Goal: Communication & Community: Ask a question

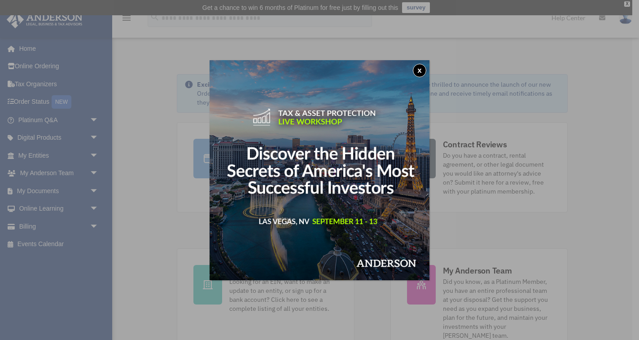
click at [417, 69] on button "x" at bounding box center [419, 70] width 13 height 13
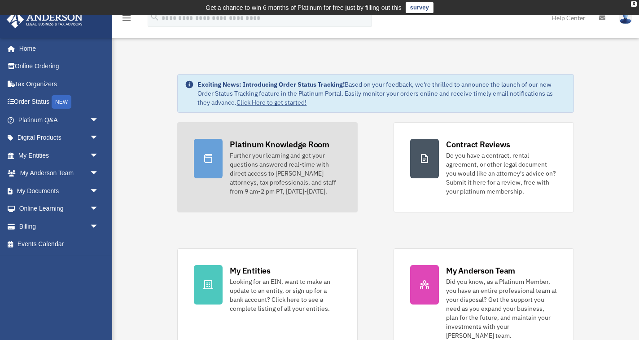
click at [284, 142] on div "Platinum Knowledge Room" at bounding box center [280, 144] width 100 height 11
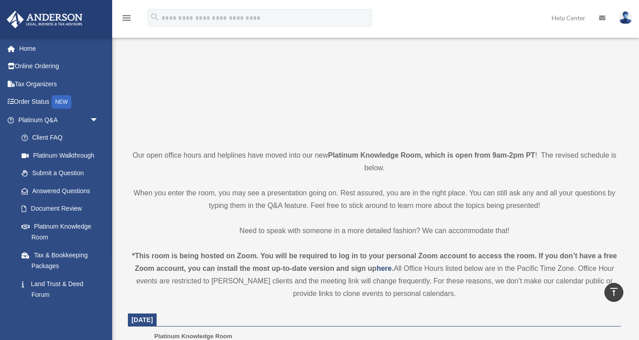
scroll to position [101, 0]
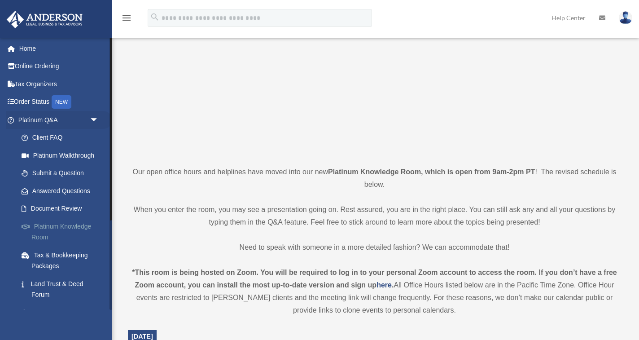
click at [54, 230] on link "Platinum Knowledge Room" at bounding box center [63, 231] width 100 height 29
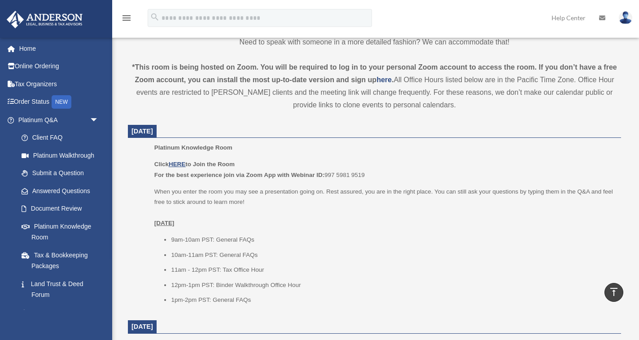
scroll to position [307, 0]
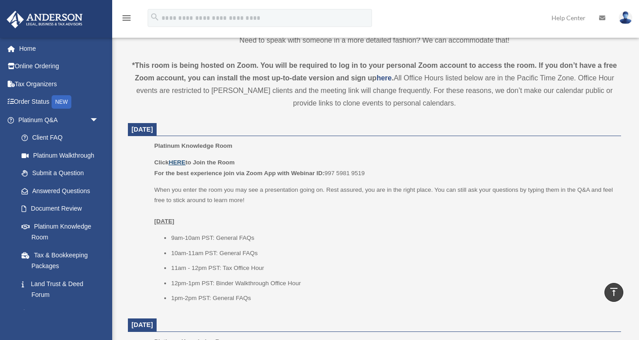
click at [182, 161] on u "HERE" at bounding box center [177, 162] width 17 height 7
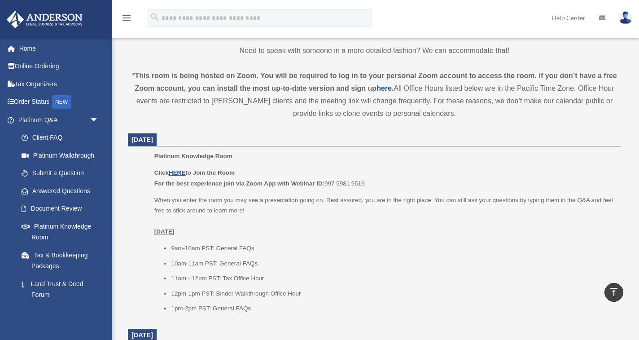
scroll to position [293, 0]
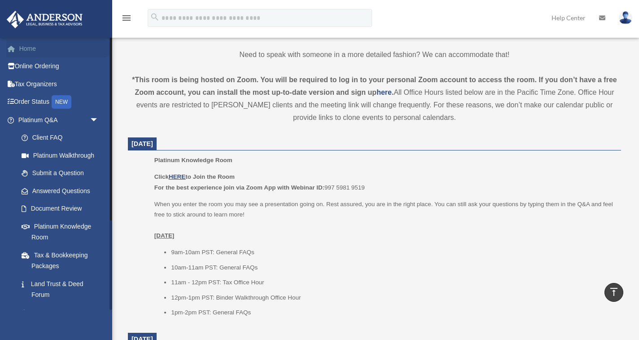
click at [32, 53] on link "Home" at bounding box center [59, 49] width 106 height 18
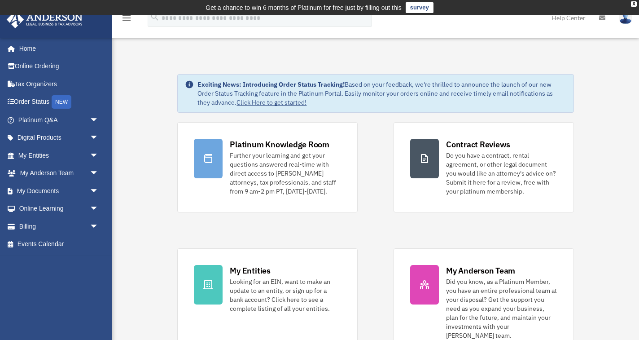
click at [576, 20] on link "Help Center" at bounding box center [569, 17] width 48 height 35
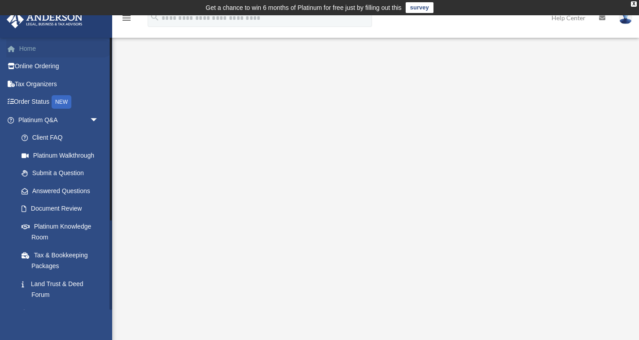
click at [35, 50] on link "Home" at bounding box center [59, 49] width 106 height 18
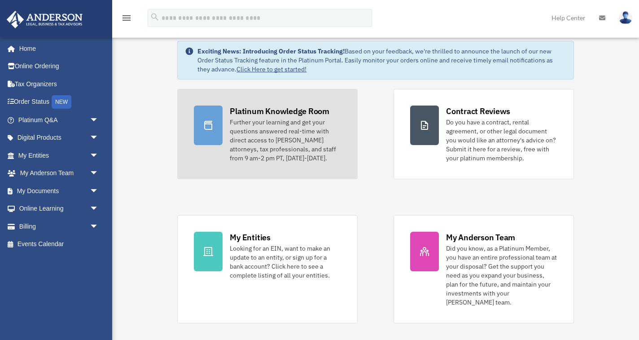
scroll to position [254, 0]
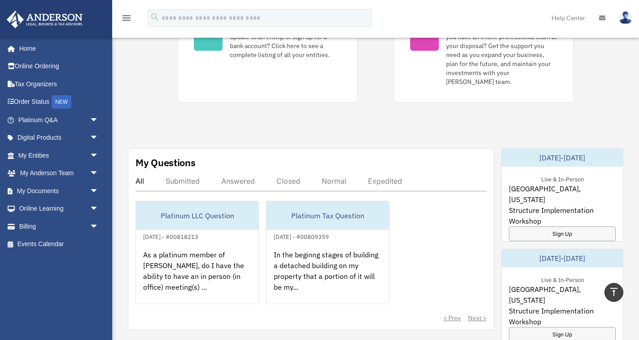
click at [196, 176] on div "Submitted" at bounding box center [183, 180] width 34 height 9
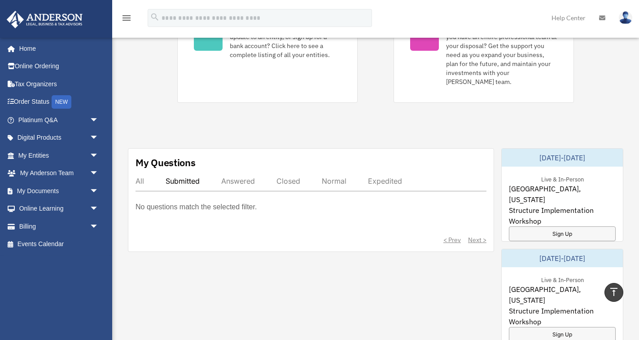
click at [140, 176] on div "All" at bounding box center [140, 180] width 9 height 9
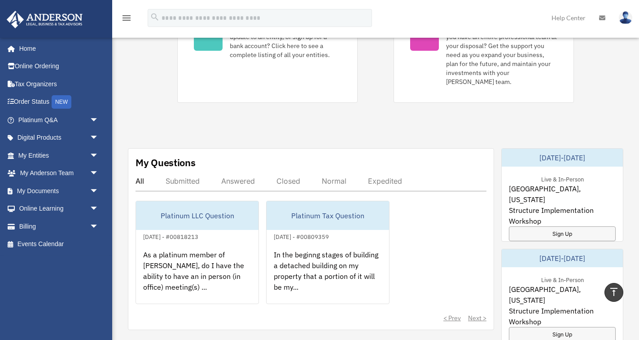
click at [471, 313] on div "< Prev Next >" at bounding box center [311, 317] width 351 height 9
click at [477, 313] on div "< Prev Next >" at bounding box center [311, 317] width 351 height 9
click at [436, 313] on div "< Prev Next >" at bounding box center [311, 317] width 351 height 9
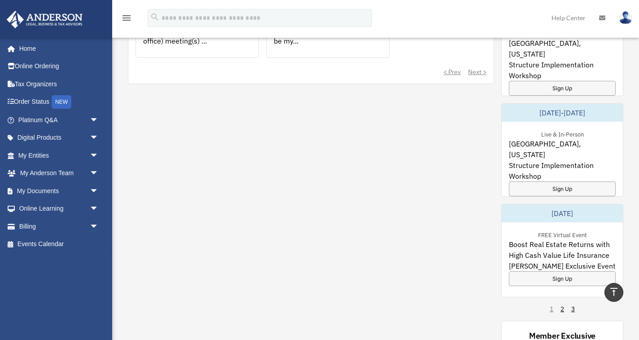
scroll to position [593, 0]
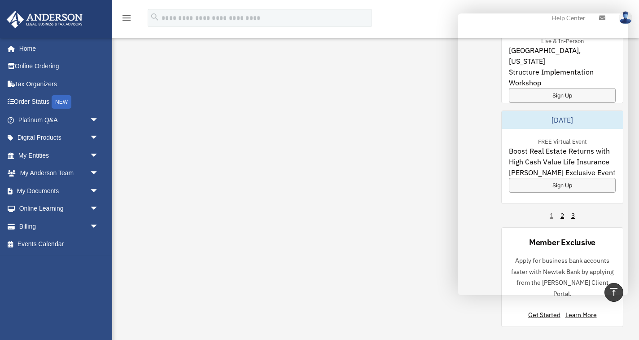
click at [255, 110] on div "My Questions All Submitted Answered Closed Normal Expedited Platinum LLC Questi…" at bounding box center [376, 68] width 496 height 518
click at [31, 51] on link "Home" at bounding box center [59, 49] width 106 height 18
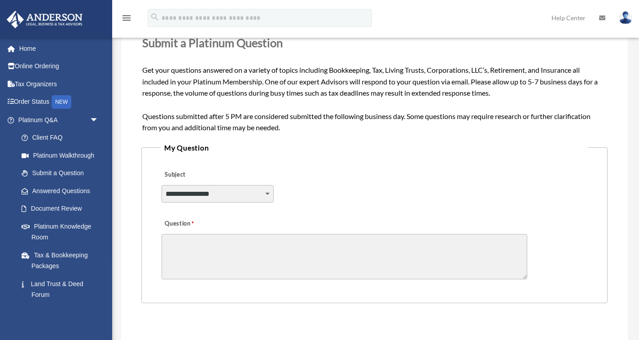
scroll to position [146, 0]
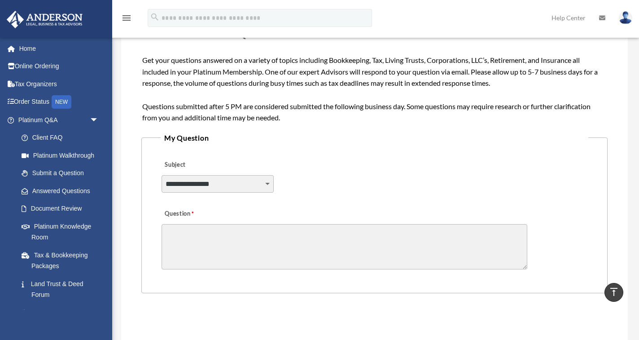
select select "******"
click at [203, 233] on textarea "Question" at bounding box center [345, 246] width 366 height 45
paste textarea "**********"
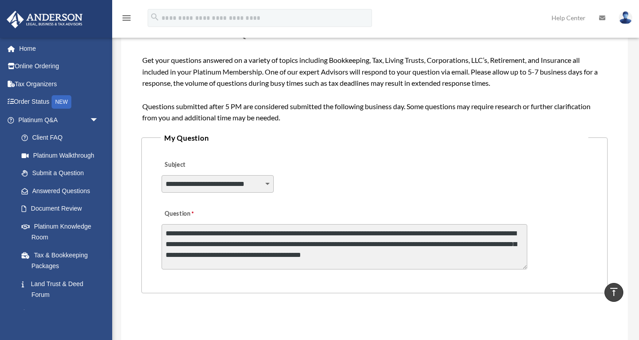
type textarea "**********"
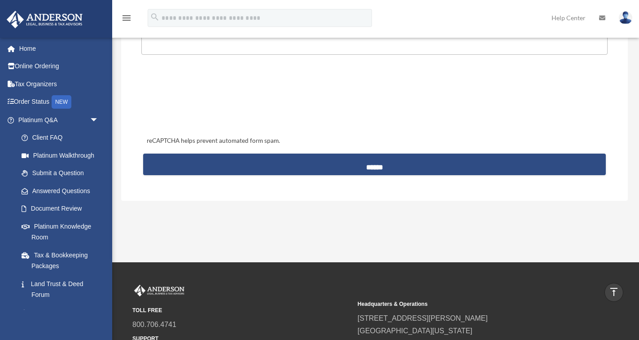
scroll to position [378, 0]
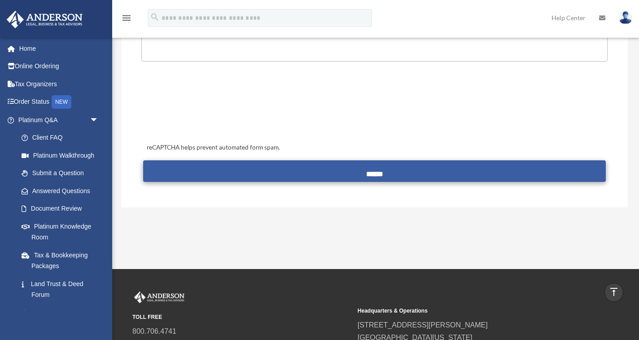
click at [369, 167] on input "******" at bounding box center [374, 171] width 463 height 22
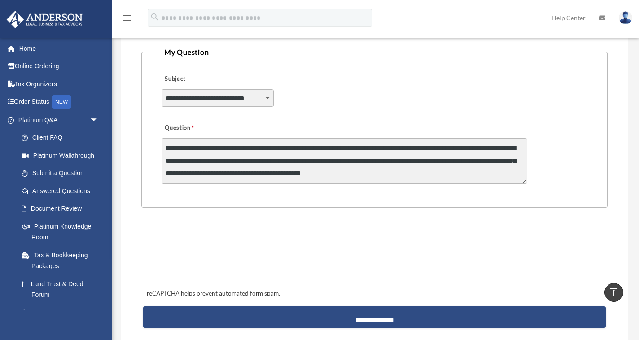
scroll to position [288, 0]
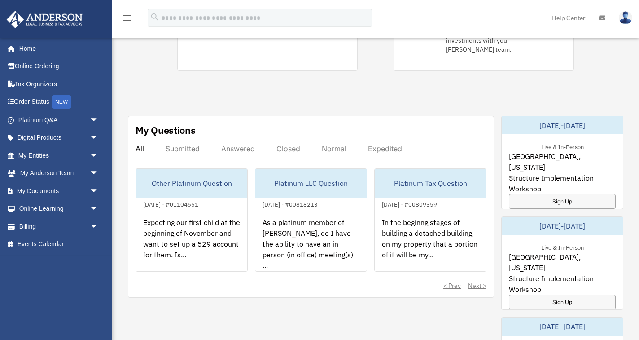
scroll to position [290, 0]
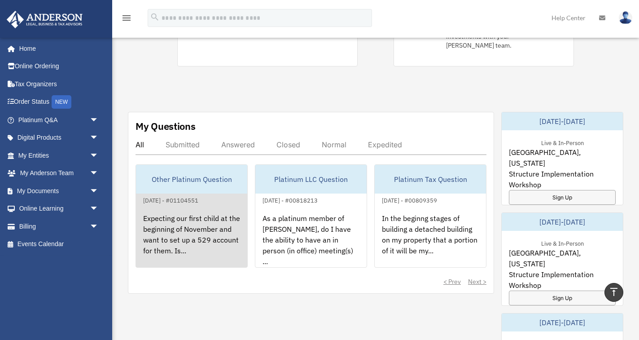
click at [206, 207] on div "Expecting our first child at the beginning of November and want to set up a 529…" at bounding box center [191, 241] width 111 height 70
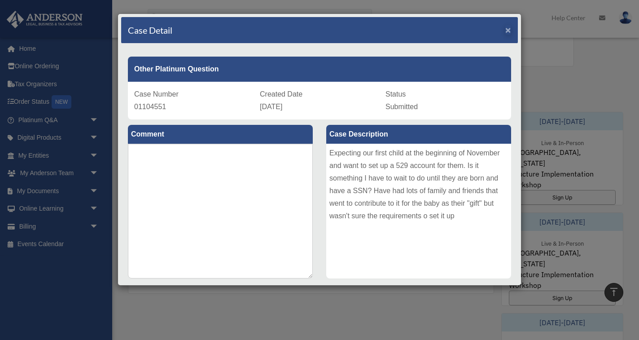
click at [510, 31] on span "×" at bounding box center [508, 30] width 6 height 10
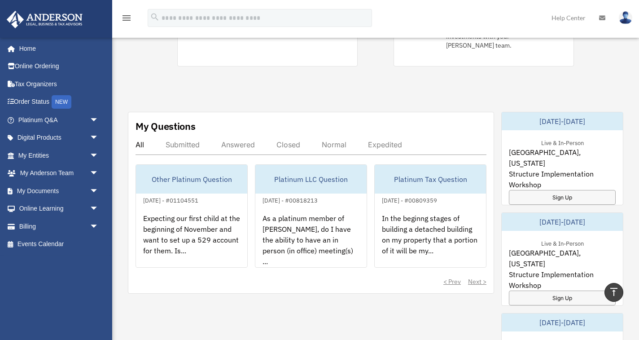
click at [626, 21] on img at bounding box center [625, 17] width 13 height 13
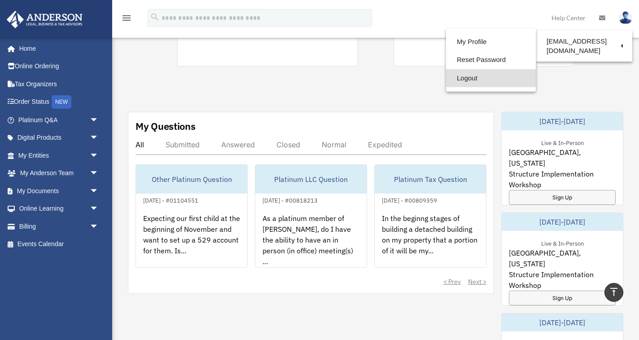
click at [464, 75] on link "Logout" at bounding box center [491, 78] width 90 height 18
